Goal: Task Accomplishment & Management: Use online tool/utility

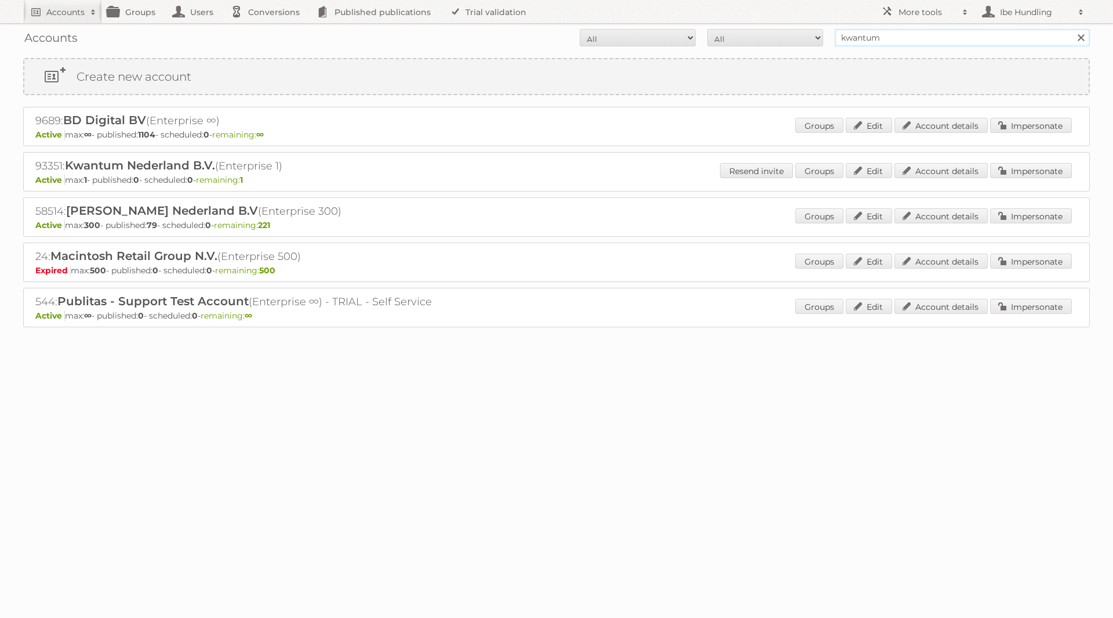
drag, startPoint x: 891, startPoint y: 39, endPoint x: 776, endPoint y: 42, distance: 115.4
click at [776, 42] on form "All Active Expired Pending All Paid Trials Self service kwantum Search" at bounding box center [556, 37] width 1067 height 17
type input "etos"
click at [1072, 29] on input "Search" at bounding box center [1080, 37] width 17 height 17
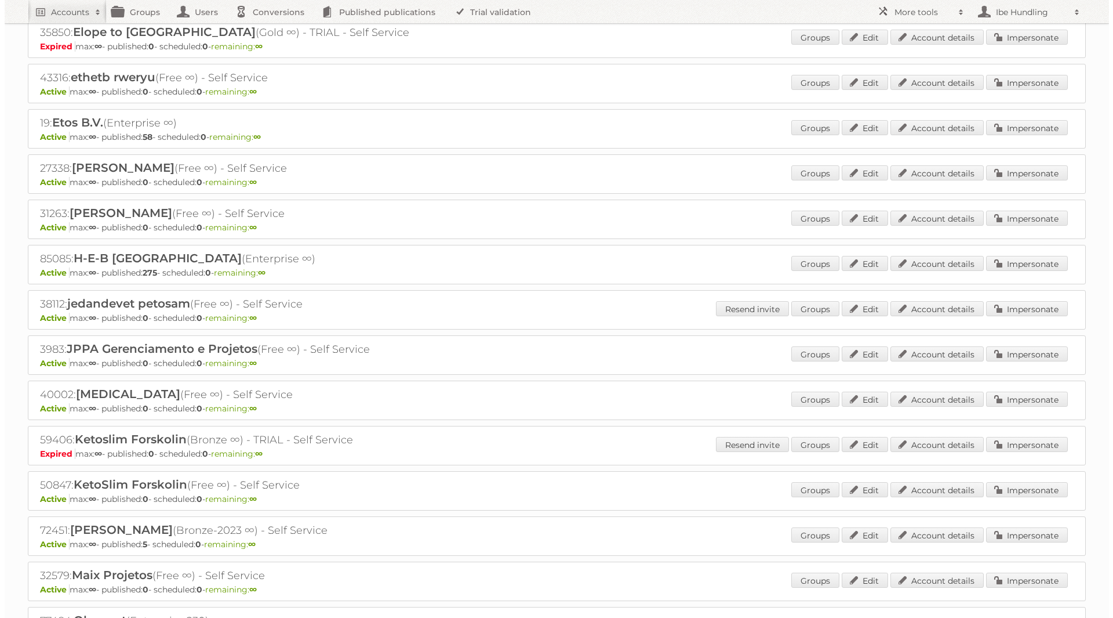
scroll to position [348, 0]
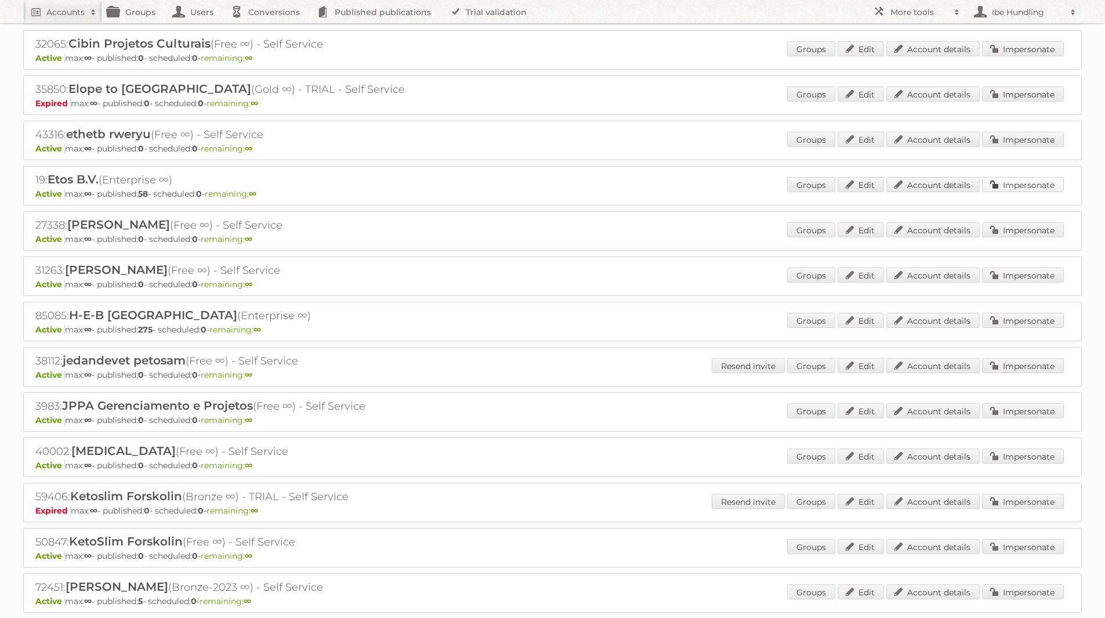
click at [1023, 179] on link "Impersonate" at bounding box center [1023, 184] width 82 height 15
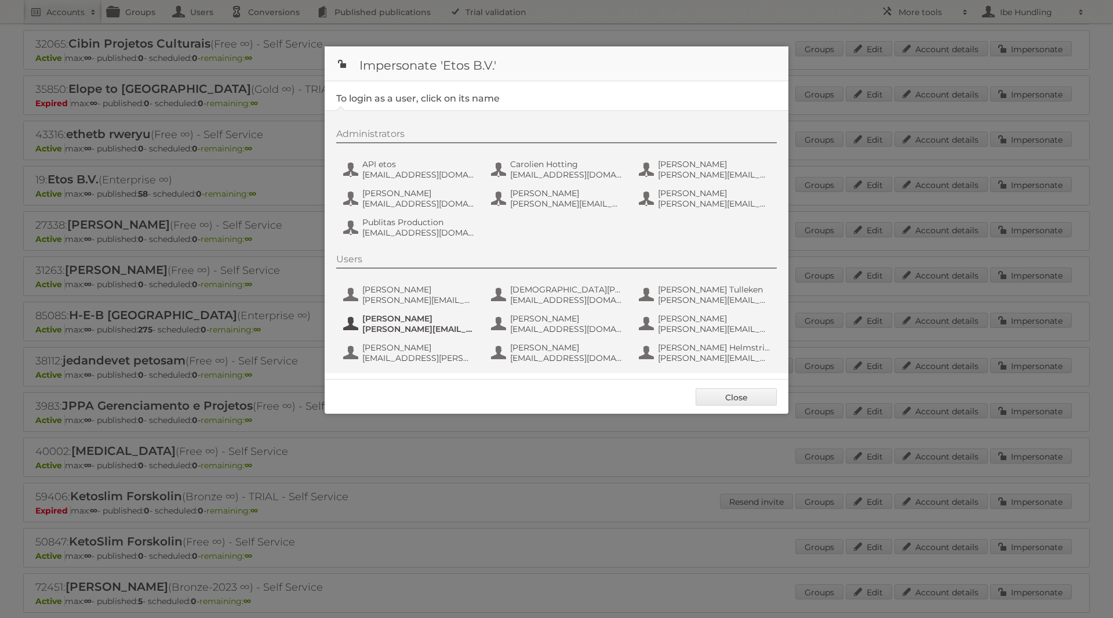
click at [406, 318] on span "[PERSON_NAME]" at bounding box center [418, 318] width 113 height 10
